Goal: Find specific page/section: Find specific page/section

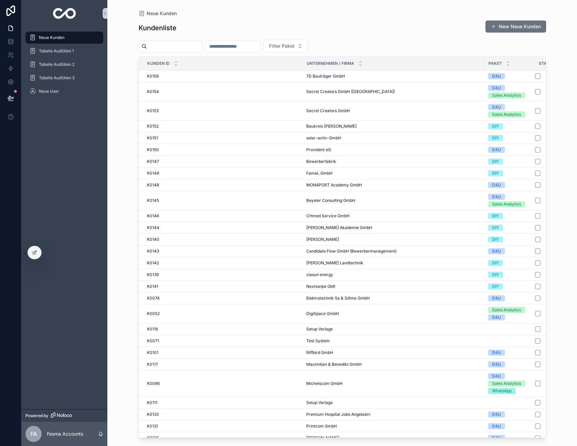
click at [239, 44] on input "scrollable content" at bounding box center [232, 46] width 55 height 9
type input "**"
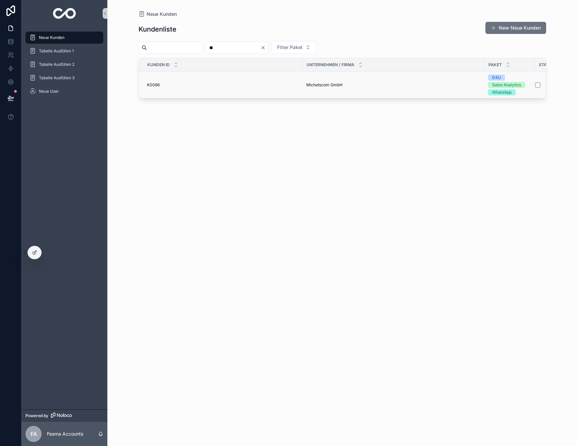
click at [248, 85] on div "K0066 K0066" at bounding box center [222, 84] width 151 height 5
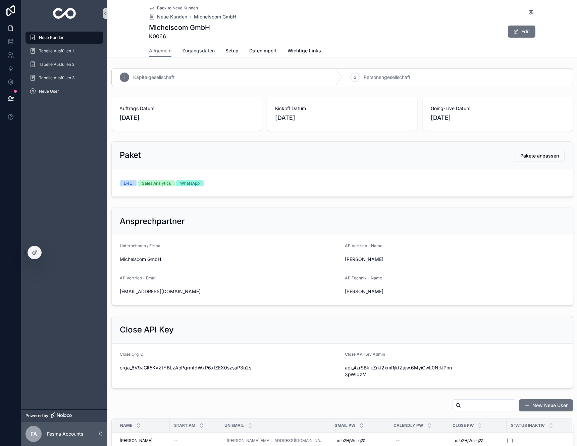
click at [200, 53] on span "Zugangsdaten" at bounding box center [198, 50] width 33 height 7
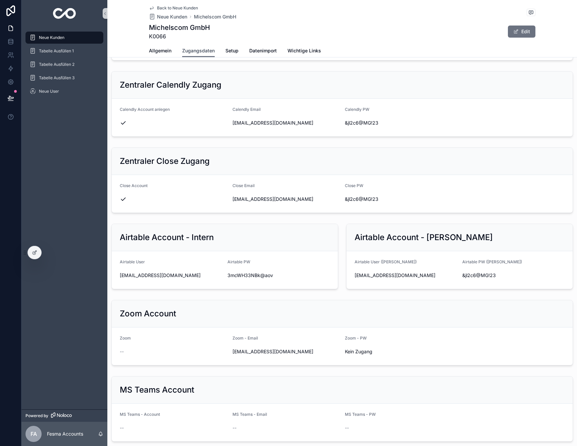
scroll to position [226, 0]
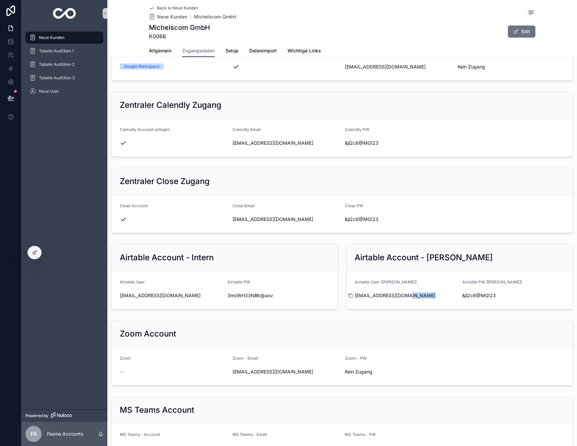
drag, startPoint x: 420, startPoint y: 297, endPoint x: 353, endPoint y: 295, distance: 66.8
click at [355, 295] on div "[EMAIL_ADDRESS][DOMAIN_NAME]" at bounding box center [406, 295] width 102 height 7
click at [349, 295] on icon "scrollable content" at bounding box center [350, 295] width 5 height 5
click at [488, 298] on span "&jl2c6@MG!23" at bounding box center [514, 295] width 102 height 7
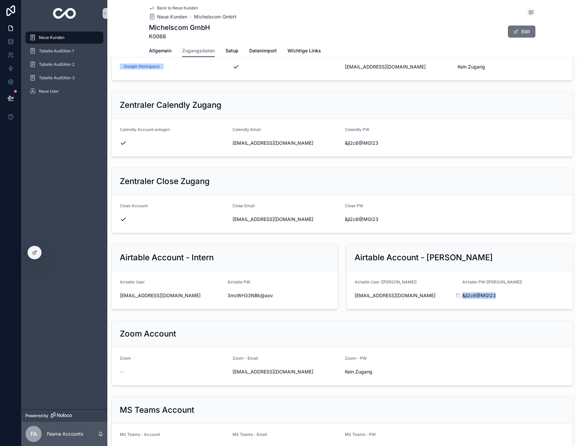
click at [488, 298] on span "&jl2c6@MG!23" at bounding box center [514, 295] width 102 height 7
copy div "&jl2c6@MG!23"
